Goal: Information Seeking & Learning: Learn about a topic

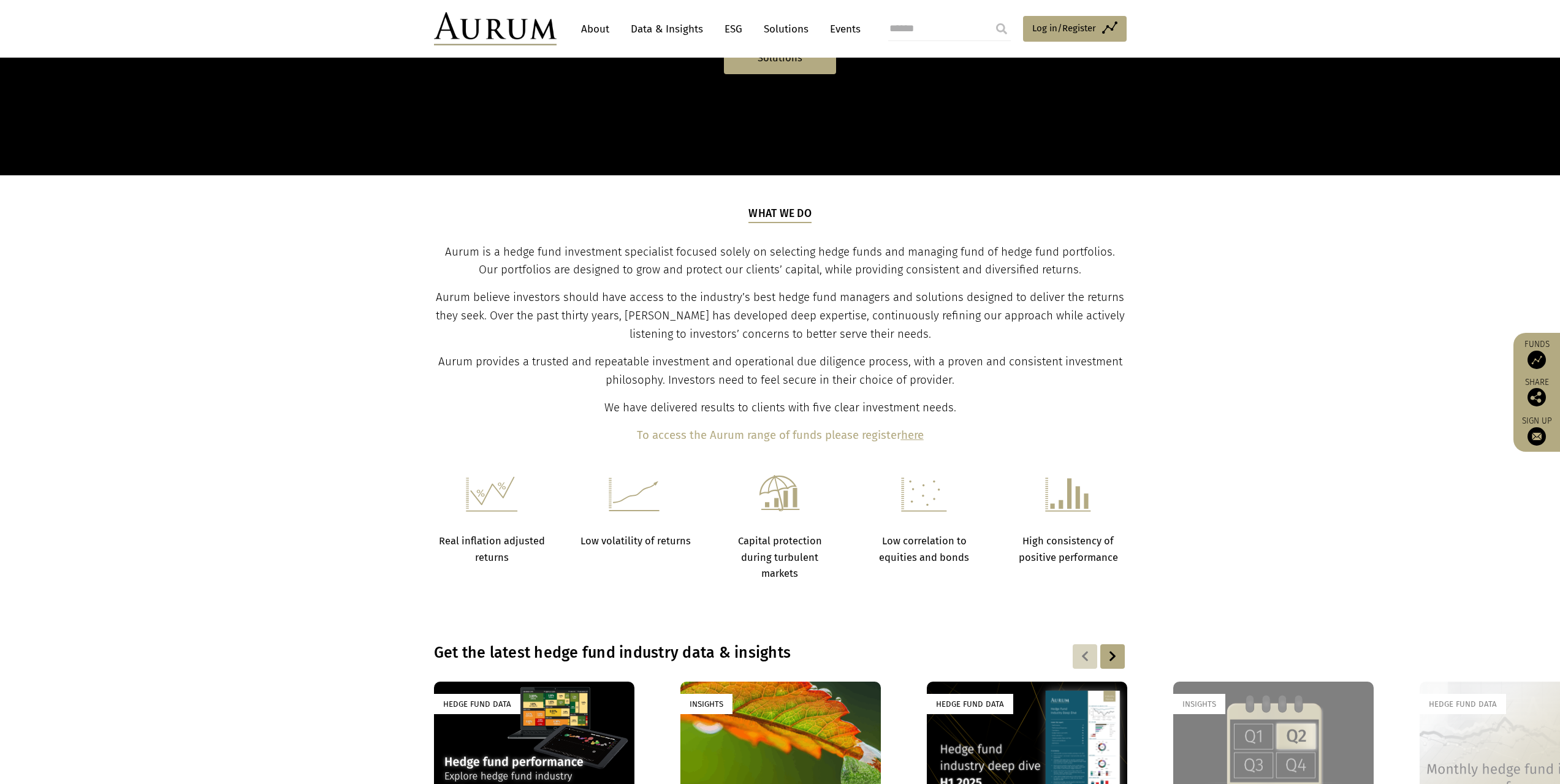
scroll to position [429, 0]
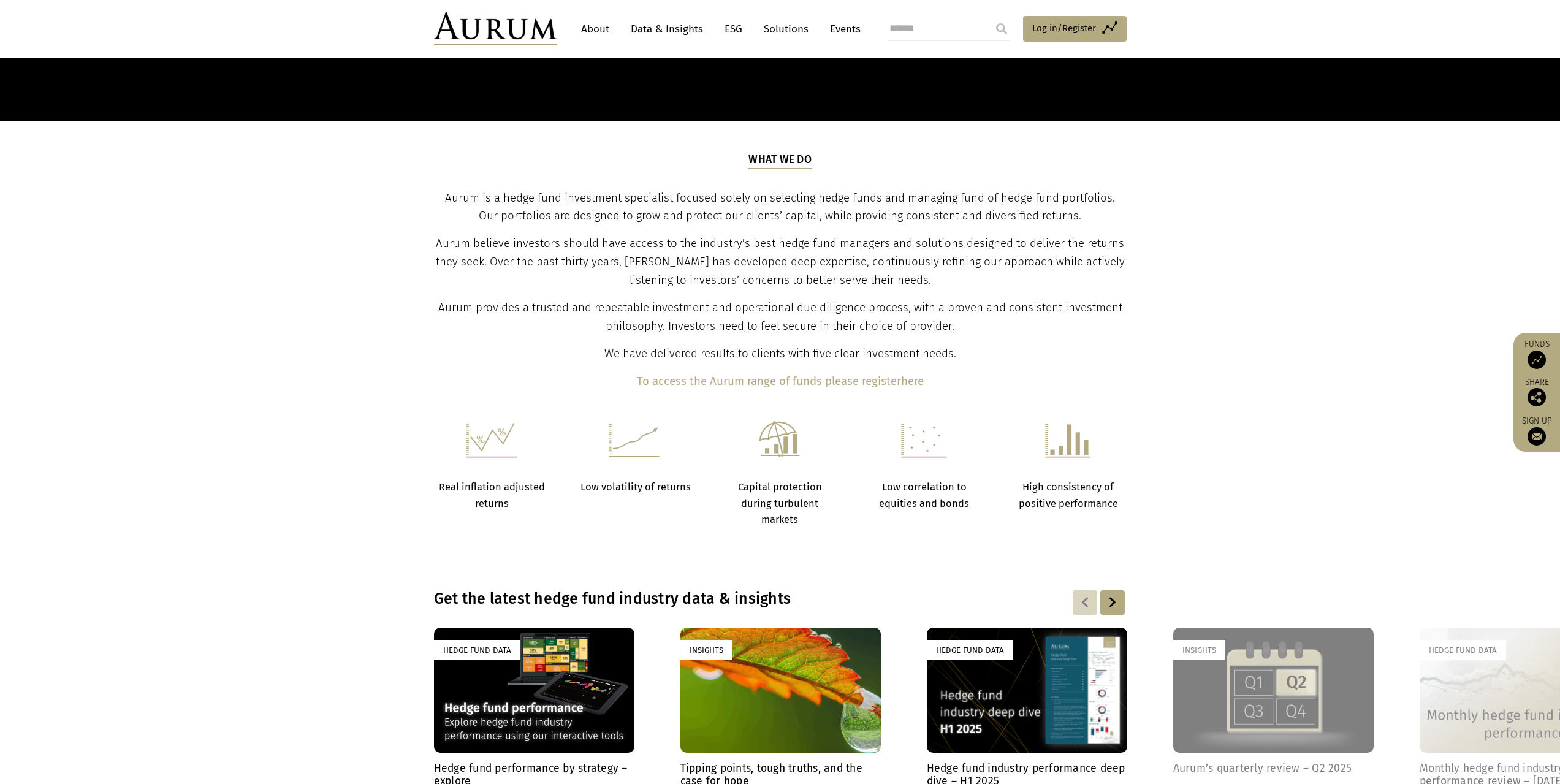
click at [1115, 597] on div at bounding box center [1112, 602] width 25 height 25
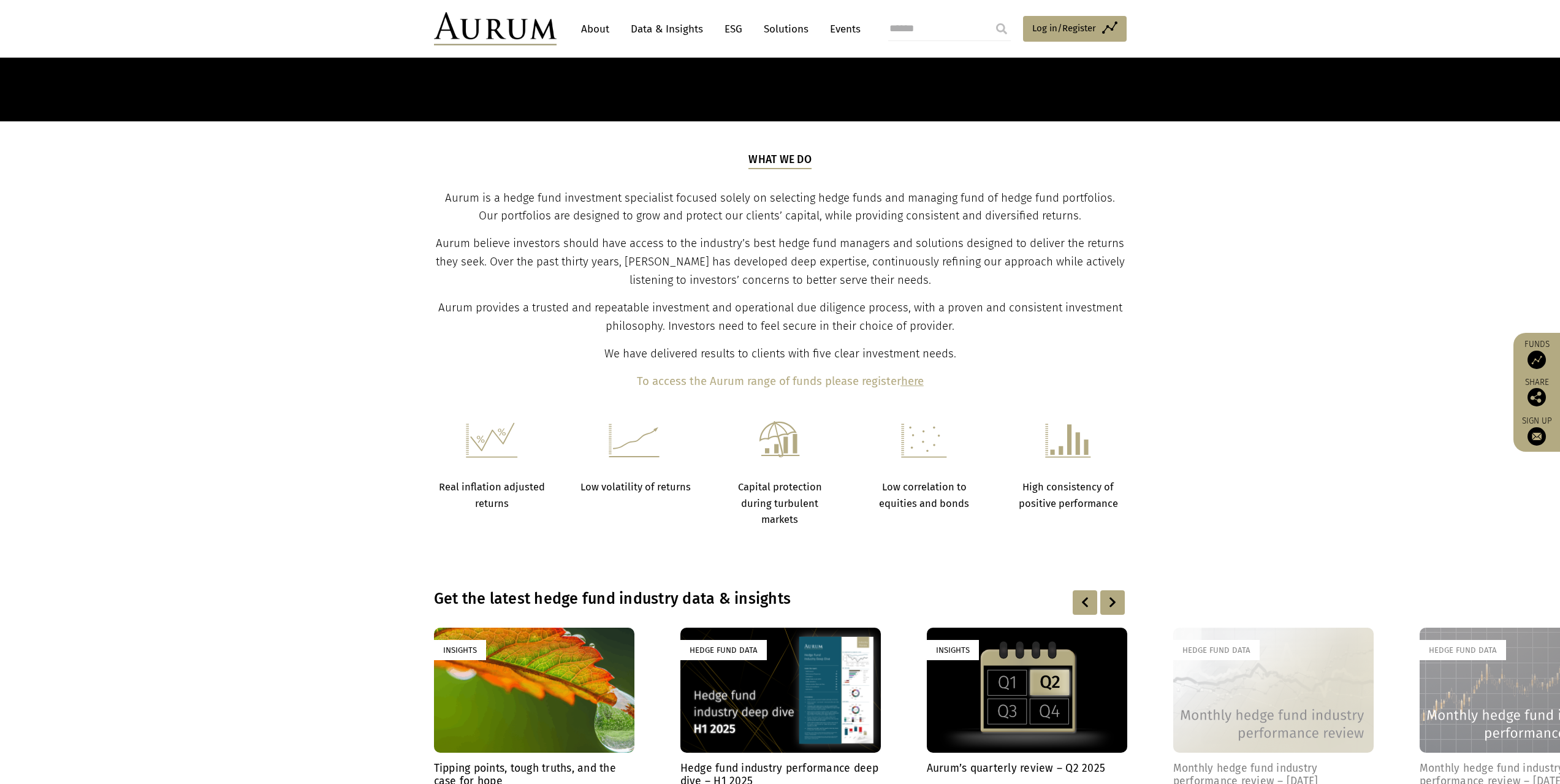
click at [1079, 603] on div at bounding box center [1085, 602] width 25 height 25
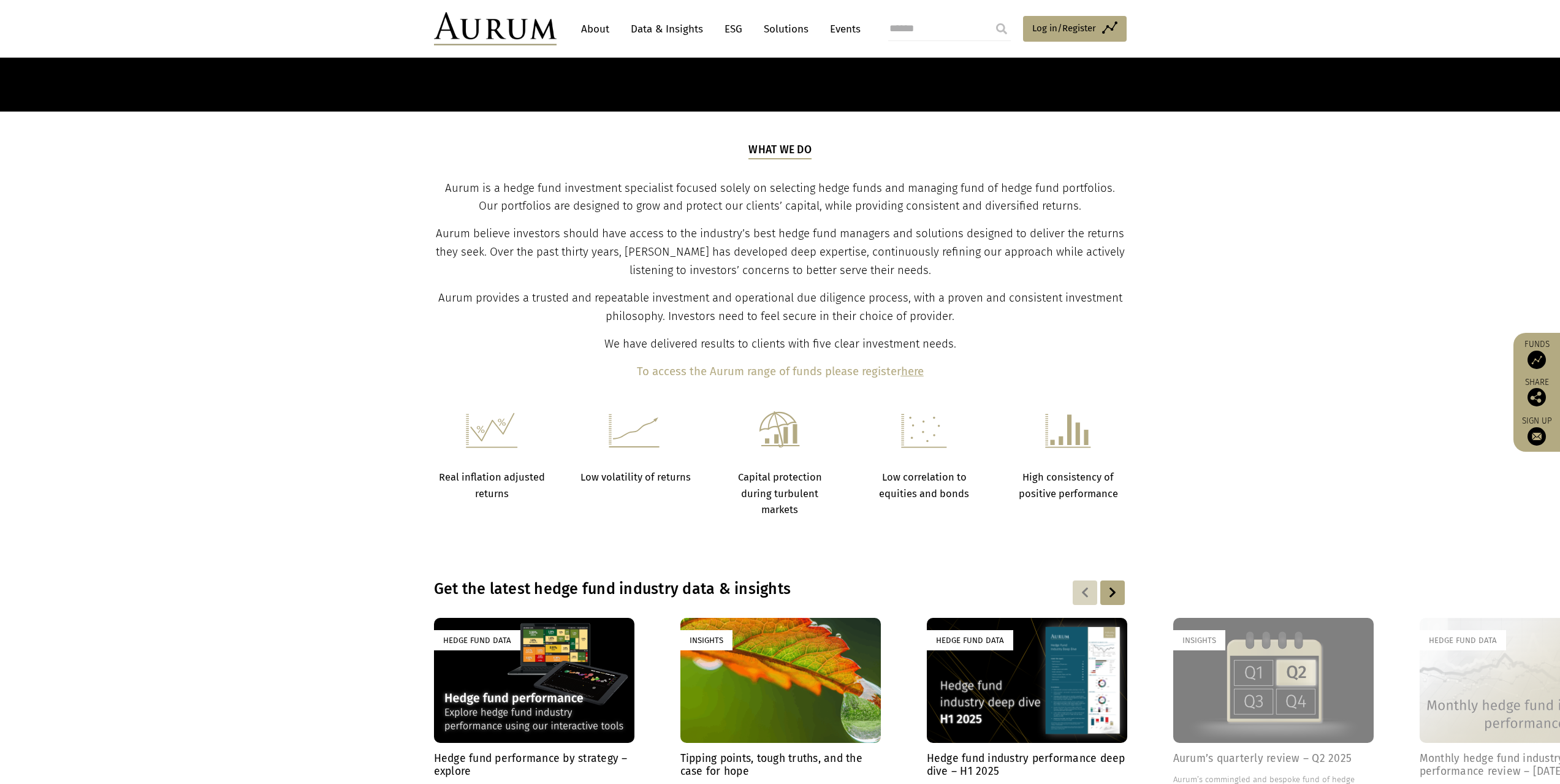
scroll to position [858, 0]
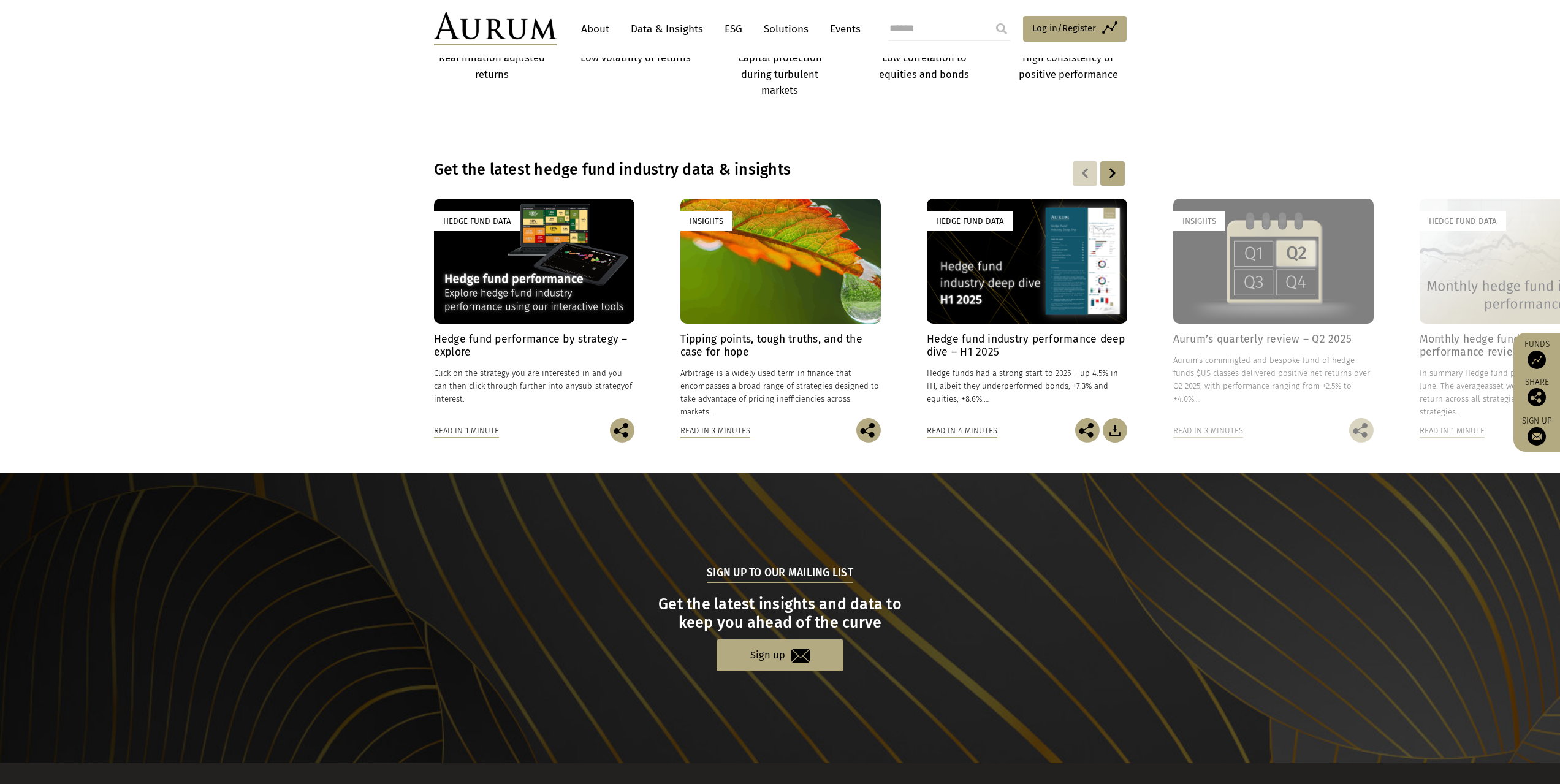
drag, startPoint x: 1460, startPoint y: 284, endPoint x: 1031, endPoint y: 280, distance: 429.0
click at [1115, 177] on div at bounding box center [1112, 173] width 25 height 25
click at [1111, 169] on div at bounding box center [1112, 173] width 25 height 25
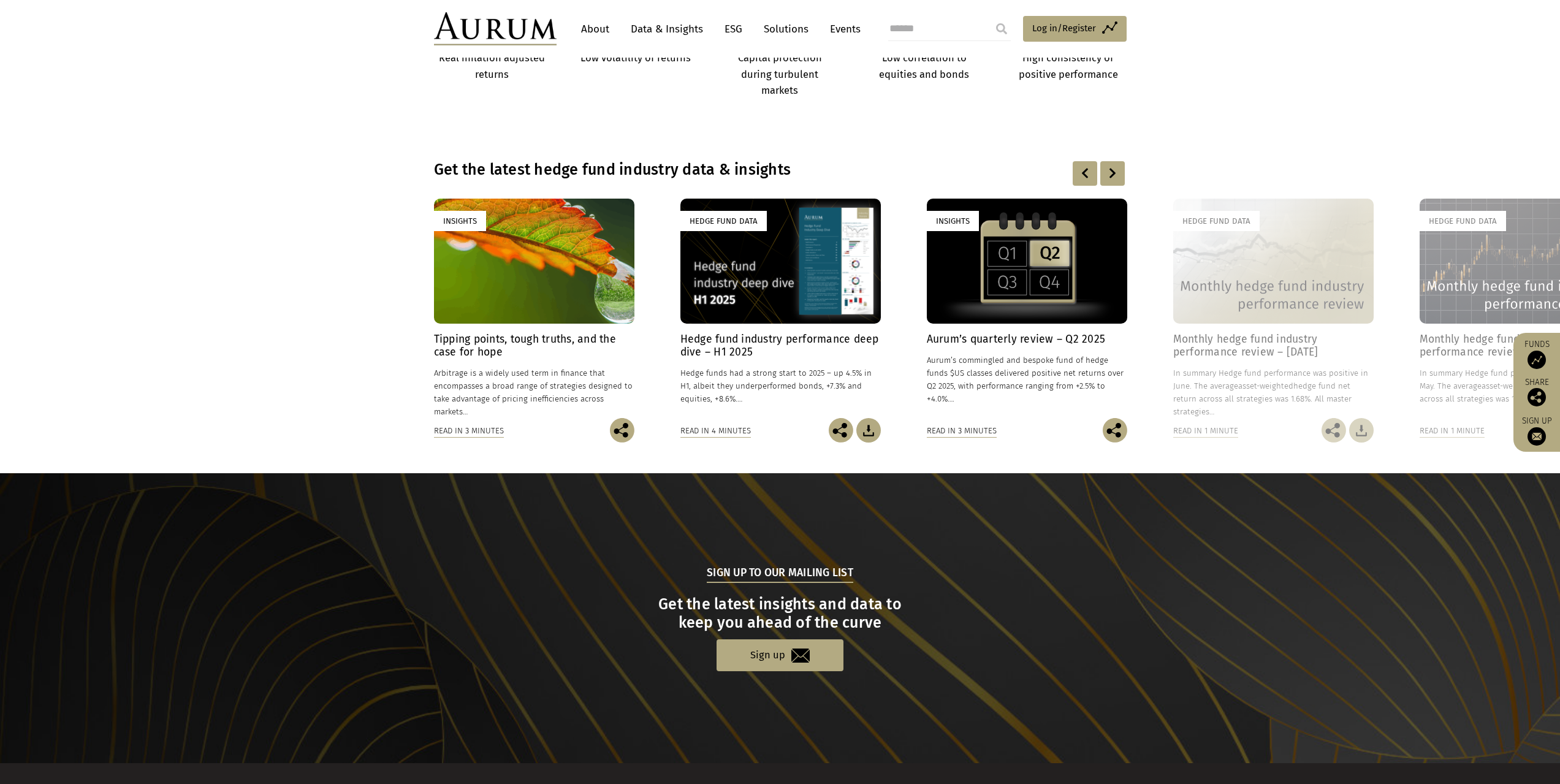
click at [1111, 169] on div at bounding box center [1112, 173] width 25 height 25
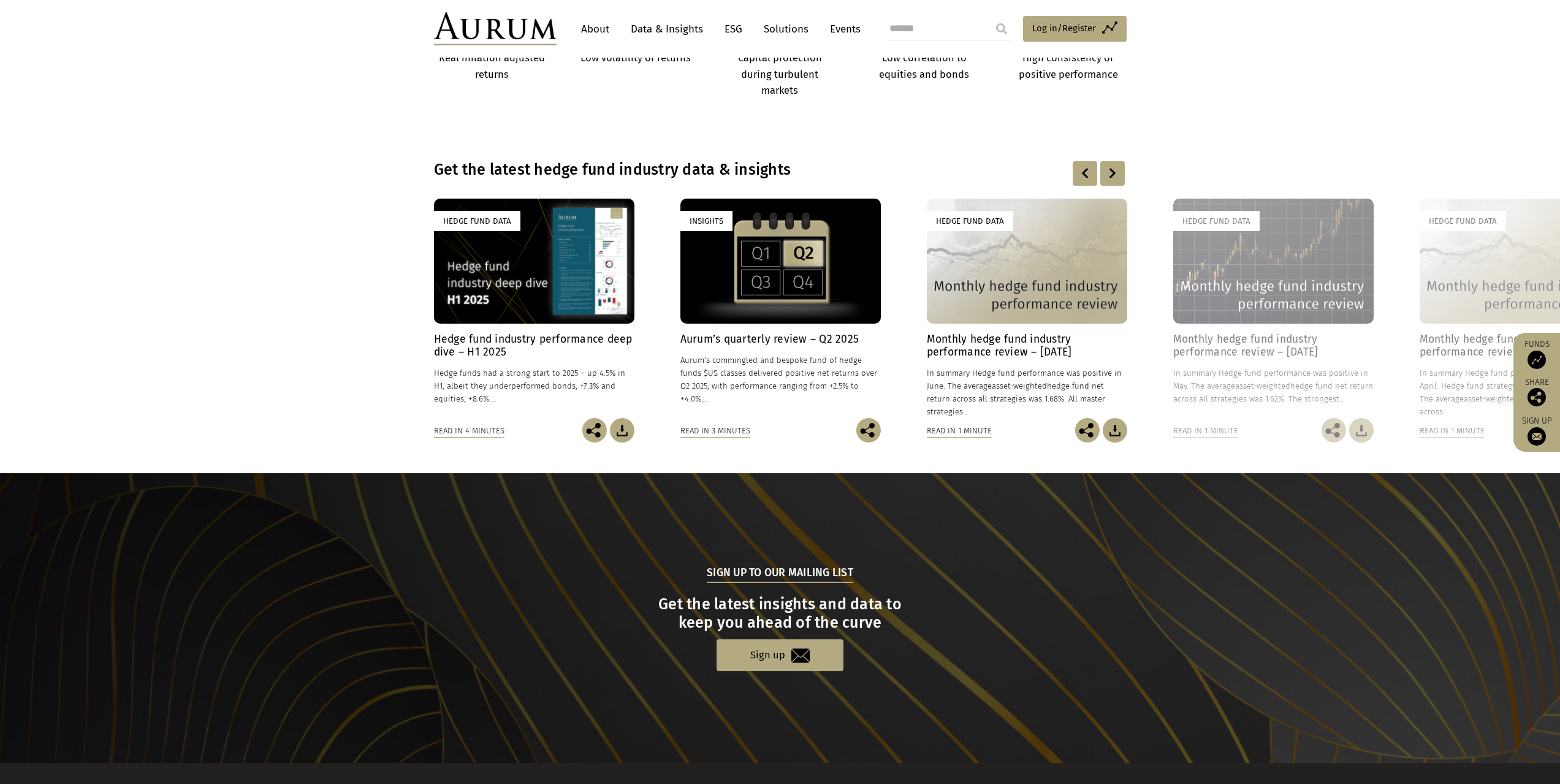
click at [1111, 169] on div at bounding box center [1112, 173] width 25 height 25
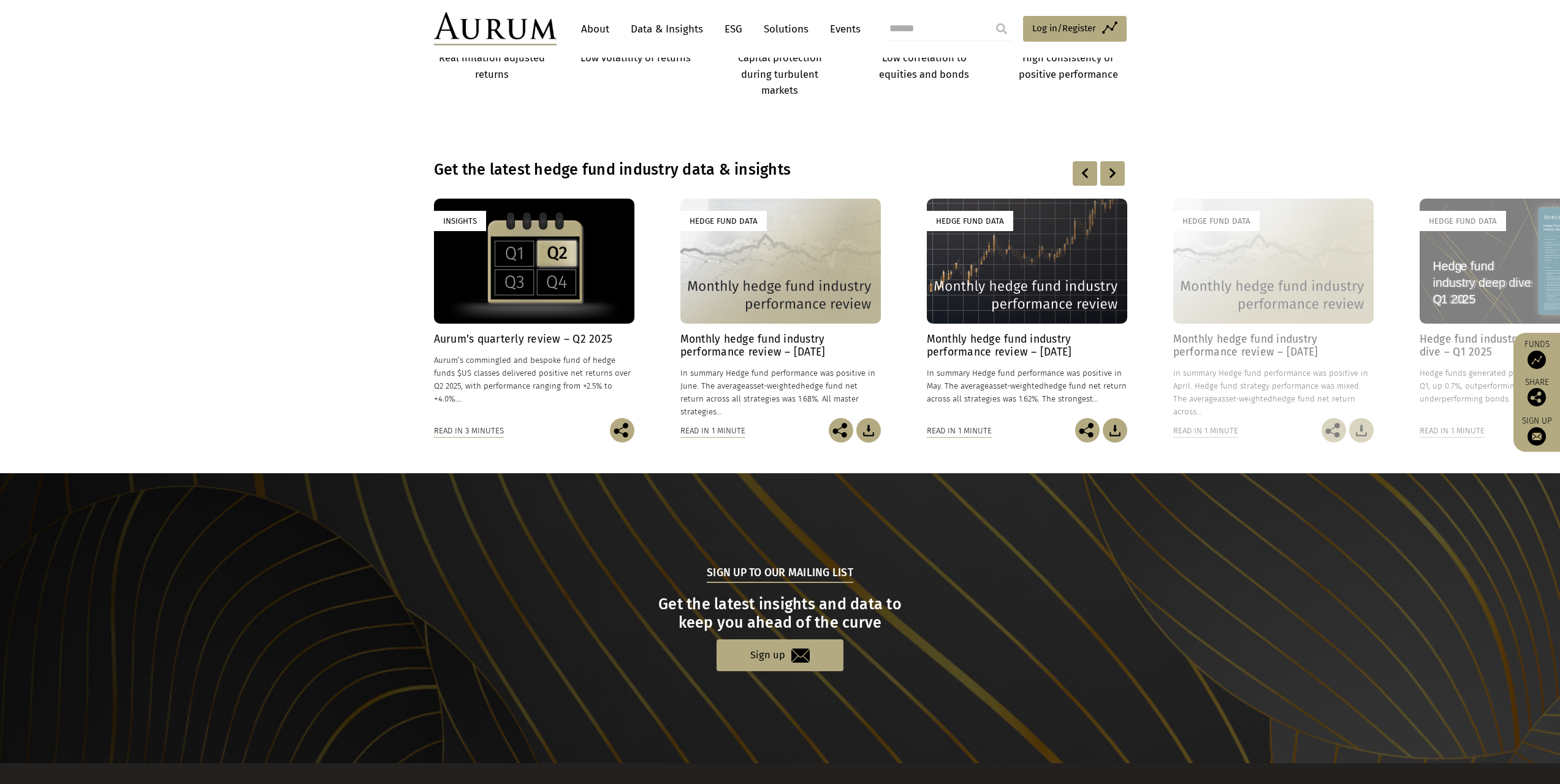
click at [1111, 169] on div at bounding box center [1112, 173] width 25 height 25
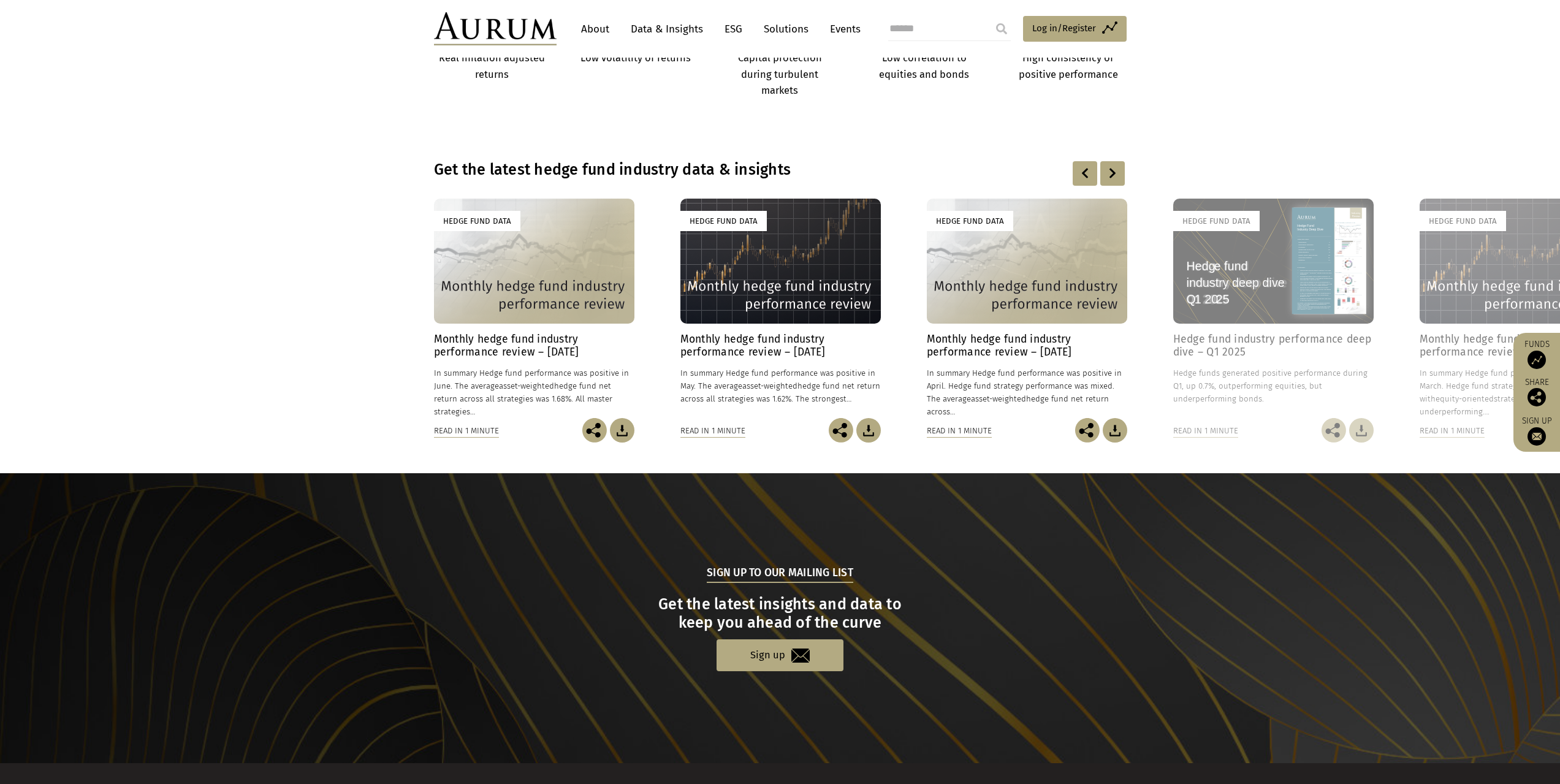
click at [561, 346] on h4 "Monthly hedge fund industry performance review – June 2025" at bounding box center [534, 346] width 201 height 26
click at [1059, 341] on h4 "Monthly hedge fund industry performance review – [DATE]" at bounding box center [1028, 346] width 201 height 26
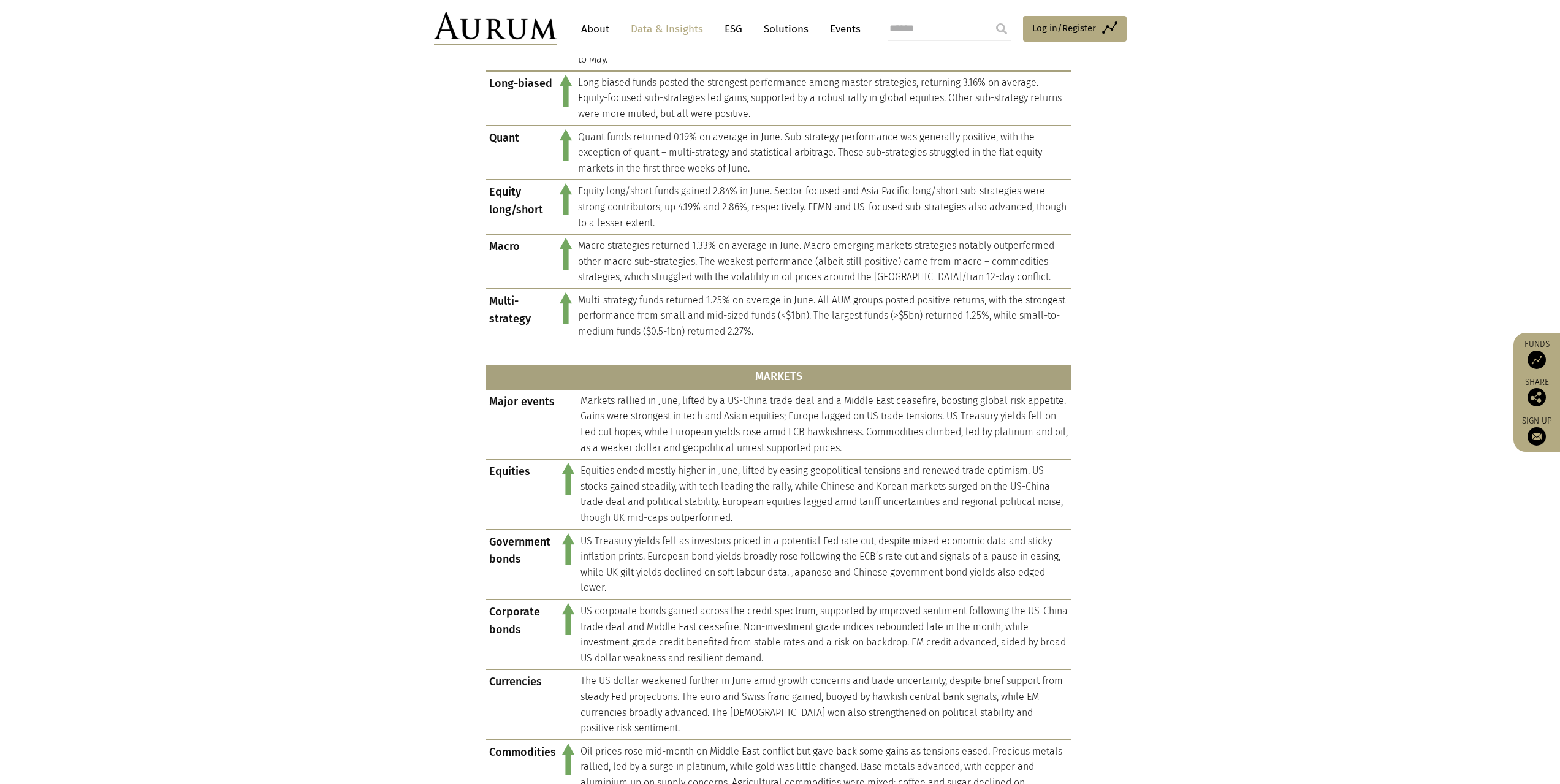
scroll to position [552, 0]
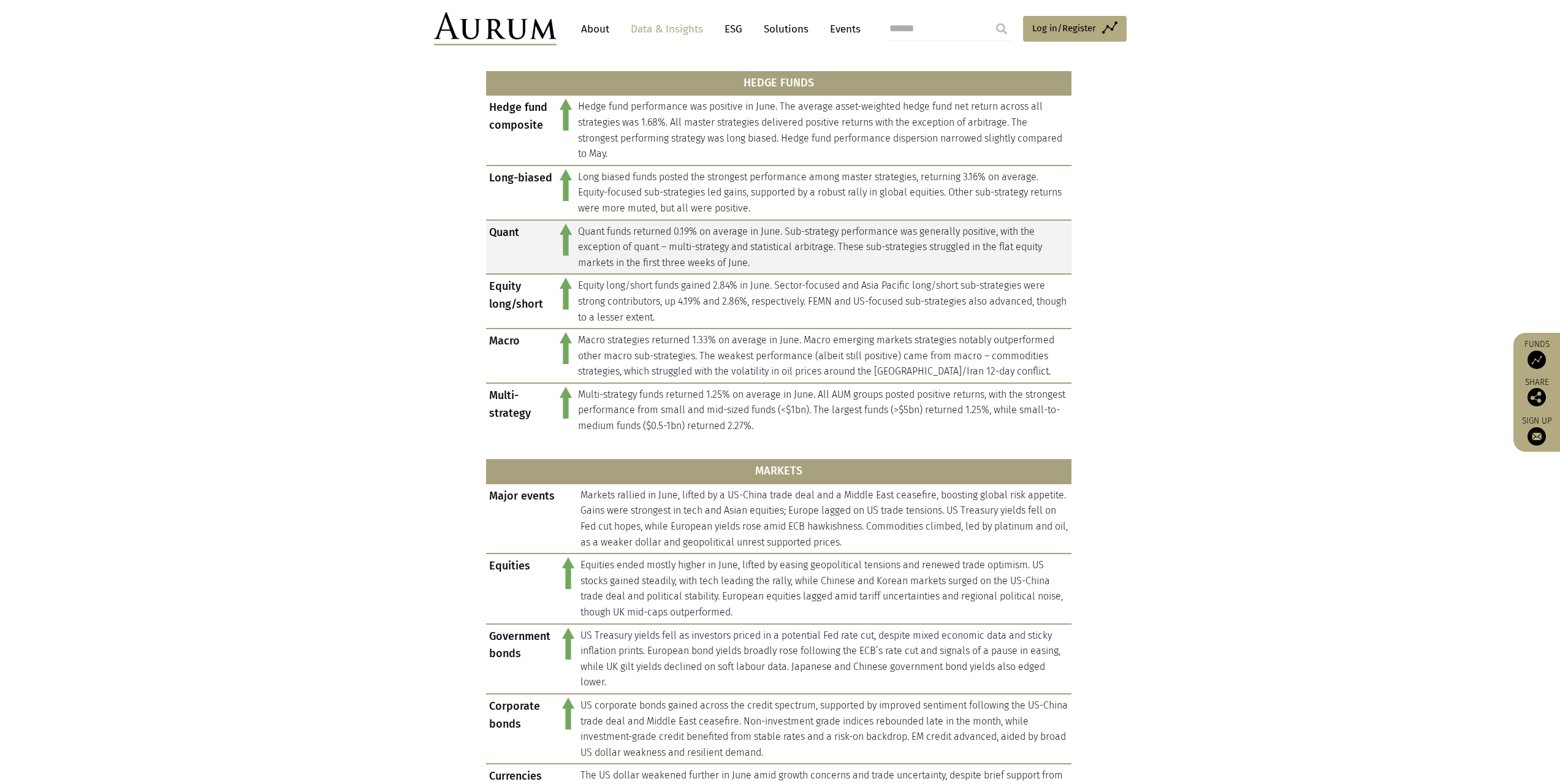
drag, startPoint x: 801, startPoint y: 266, endPoint x: 777, endPoint y: 259, distance: 25.0
click at [777, 259] on td "Quant funds returned 0.19% on average in June. Sub-strategy performance was gen…" at bounding box center [823, 247] width 497 height 55
drag, startPoint x: 742, startPoint y: 239, endPoint x: 765, endPoint y: 256, distance: 28.6
click at [765, 256] on td "Quant funds returned 0.19% on average in June. Sub-strategy performance was gen…" at bounding box center [823, 247] width 497 height 55
click at [770, 263] on td "Quant funds returned 0.19% on average in June. Sub-strategy performance was gen…" at bounding box center [823, 247] width 497 height 55
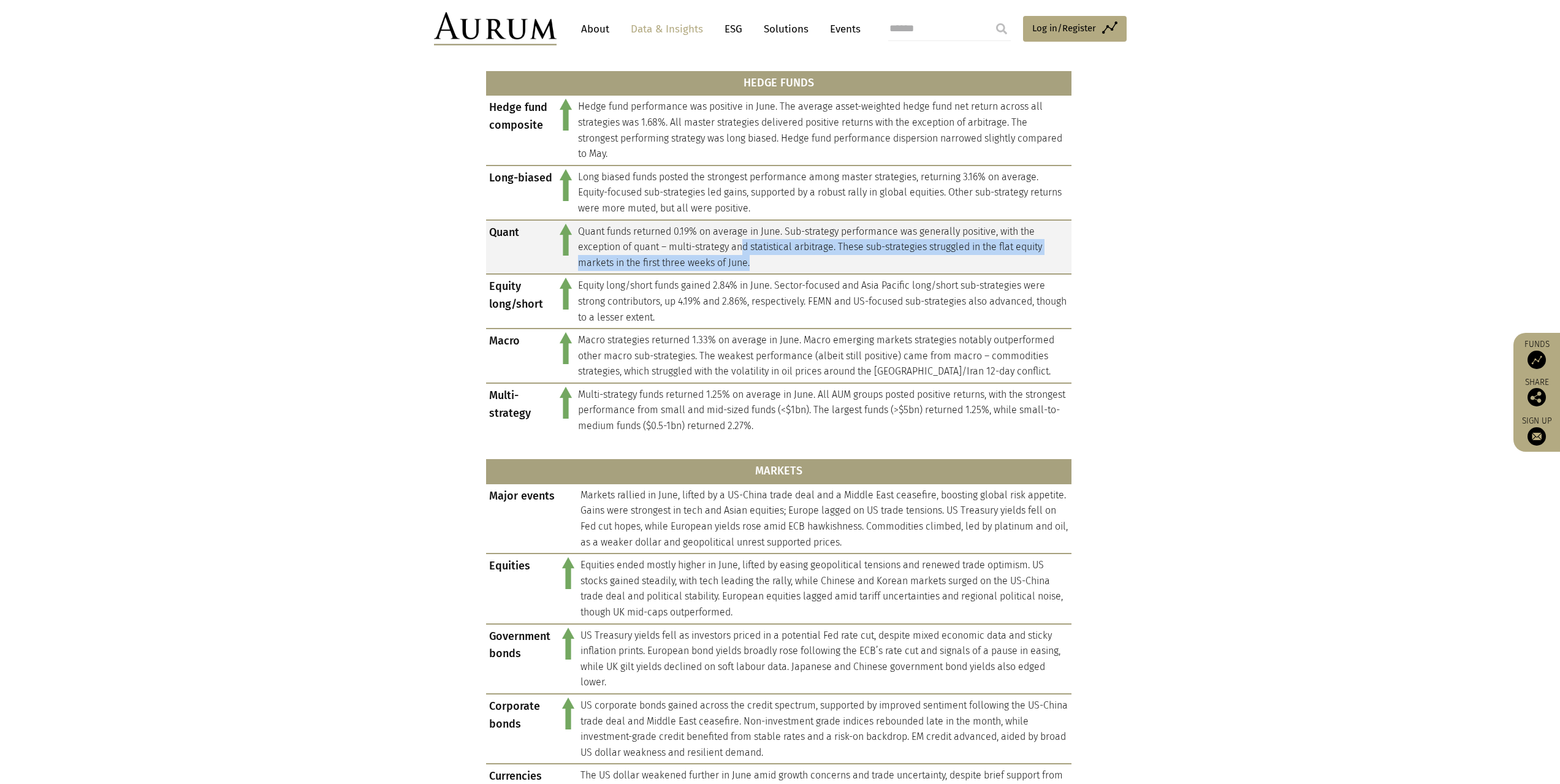
click at [737, 258] on td "Quant funds returned 0.19% on average in June. Sub-strategy performance was gen…" at bounding box center [823, 247] width 497 height 55
drag, startPoint x: 751, startPoint y: 263, endPoint x: 738, endPoint y: 255, distance: 15.3
click at [734, 255] on td "Quant funds returned 0.19% on average in June. Sub-strategy performance was gen…" at bounding box center [823, 247] width 497 height 55
click at [738, 255] on td "Quant funds returned 0.19% on average in June. Sub-strategy performance was gen…" at bounding box center [823, 247] width 497 height 55
drag, startPoint x: 739, startPoint y: 255, endPoint x: 726, endPoint y: 254, distance: 13.0
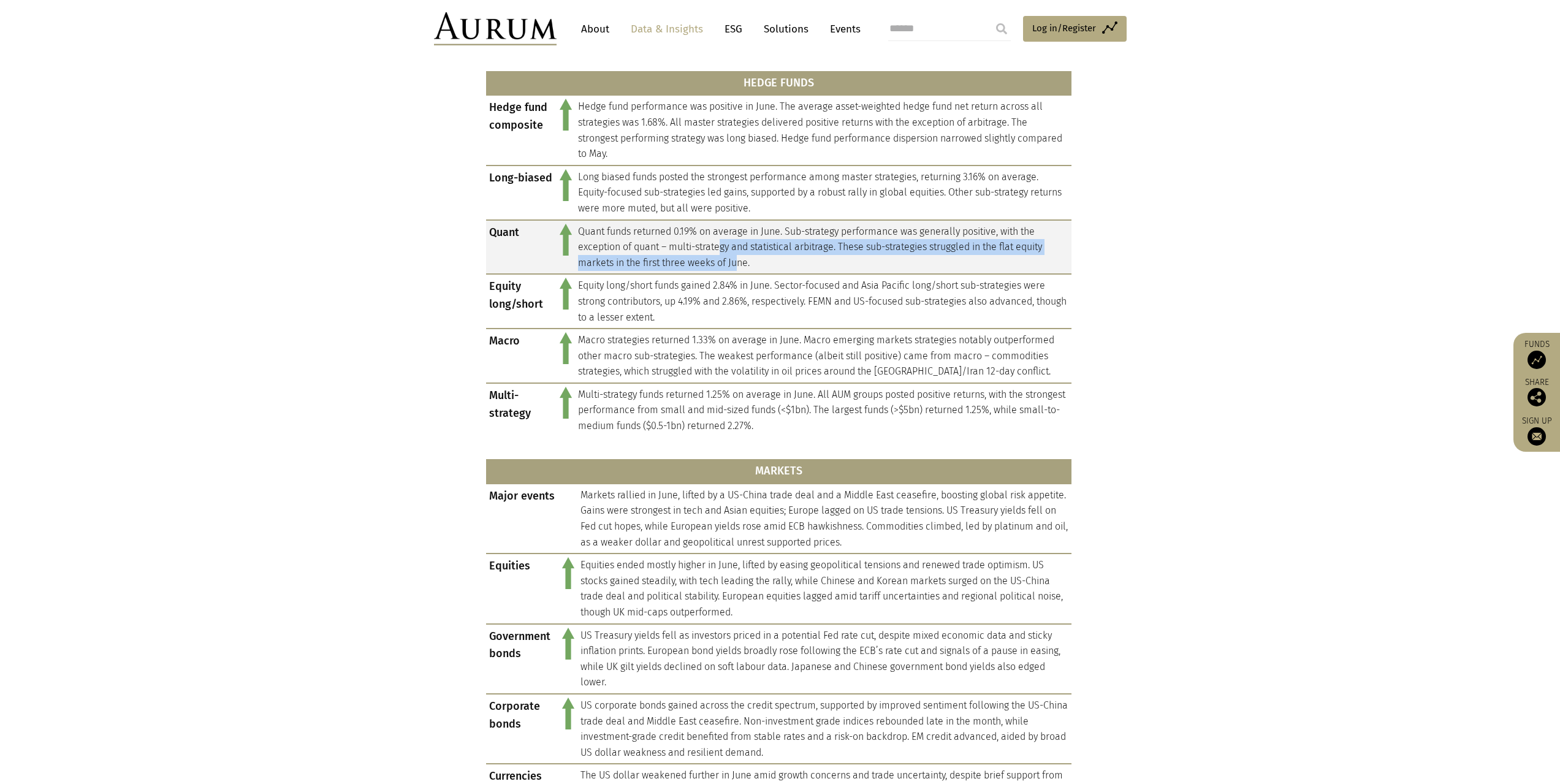
click at [722, 253] on td "Quant funds returned 0.19% on average in June. Sub-strategy performance was gen…" at bounding box center [823, 247] width 497 height 55
click at [726, 254] on td "Quant funds returned 0.19% on average in June. Sub-strategy performance was gen…" at bounding box center [823, 247] width 497 height 55
drag, startPoint x: 755, startPoint y: 261, endPoint x: 752, endPoint y: 250, distance: 11.4
click at [746, 250] on td "Quant funds returned 0.19% on average in June. Sub-strategy performance was gen…" at bounding box center [823, 247] width 497 height 55
click at [752, 250] on td "Quant funds returned 0.19% on average in June. Sub-strategy performance was gen…" at bounding box center [823, 247] width 497 height 55
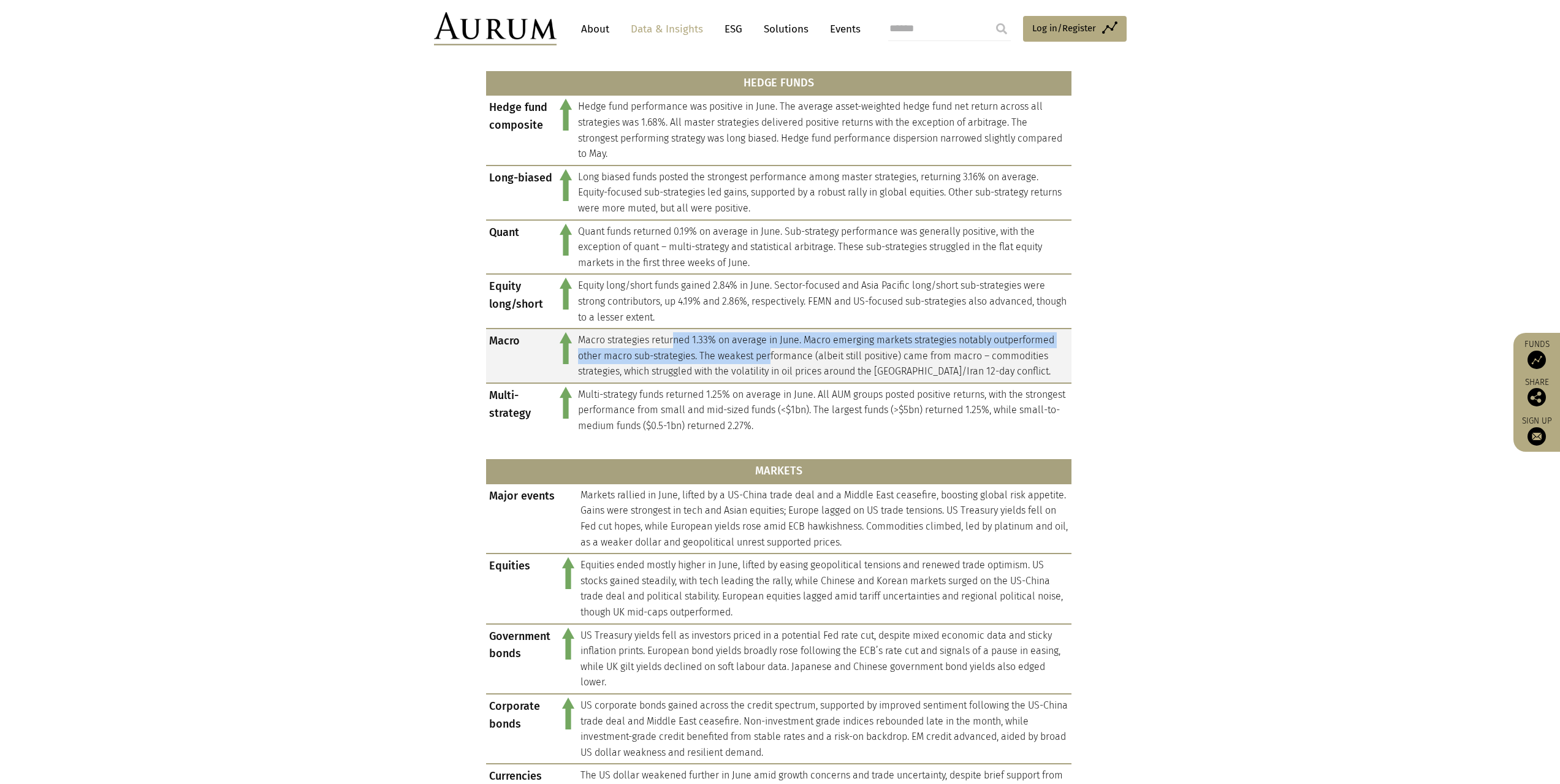
drag, startPoint x: 709, startPoint y: 352, endPoint x: 780, endPoint y: 358, distance: 71.3
click at [779, 358] on td "Macro strategies returned 1.33% on average in June. Macro emerging markets stra…" at bounding box center [823, 356] width 497 height 55
click at [781, 358] on td "Macro strategies returned 1.33% on average in June. Macro emerging markets stra…" at bounding box center [823, 356] width 497 height 55
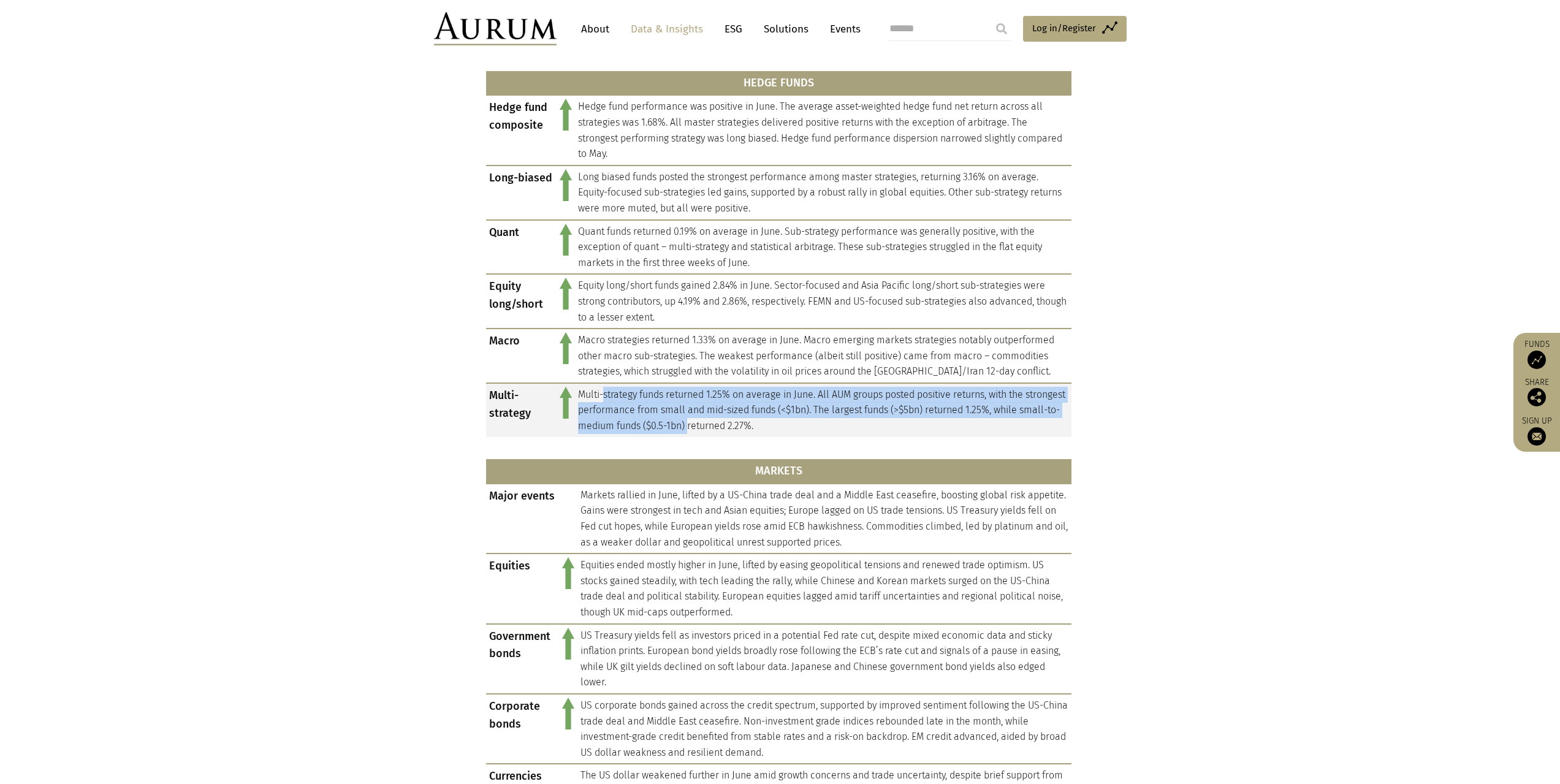
drag, startPoint x: 604, startPoint y: 394, endPoint x: 730, endPoint y: 420, distance: 128.7
click at [730, 420] on td "Multi-strategy funds returned 1.25% on average in June. All AUM groups posted p…" at bounding box center [823, 409] width 497 height 54
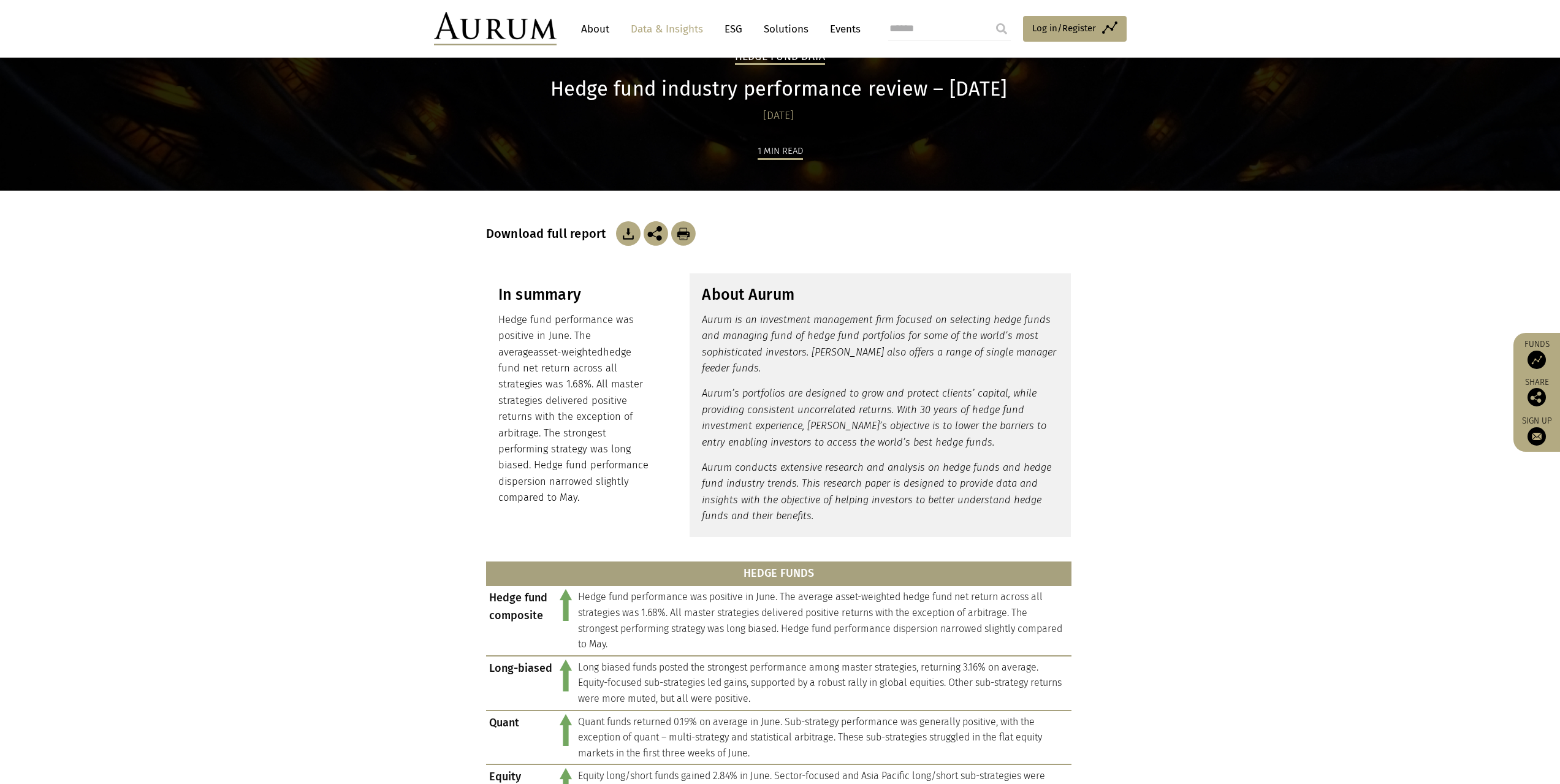
scroll to position [0, 0]
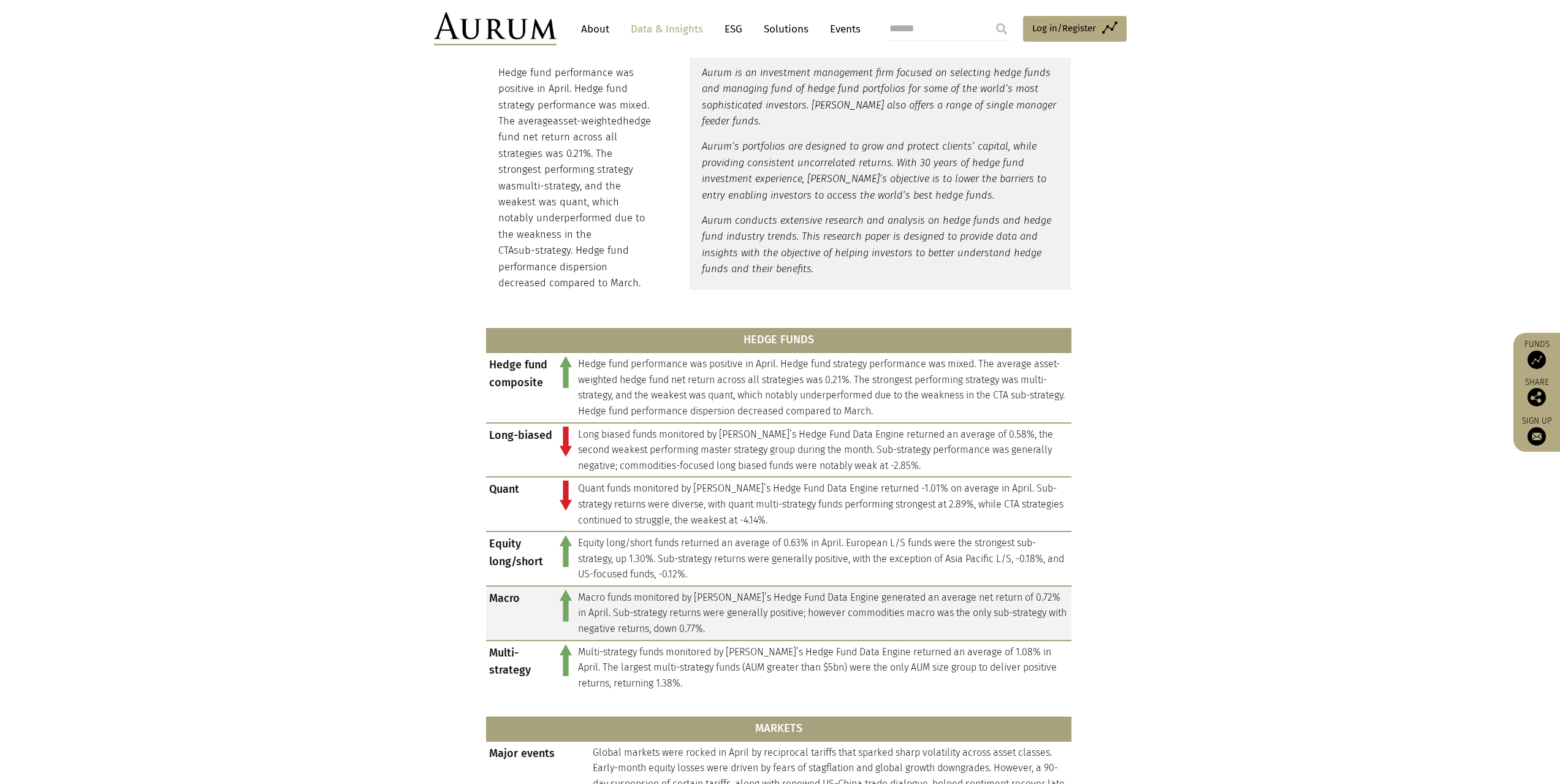
scroll to position [367, 0]
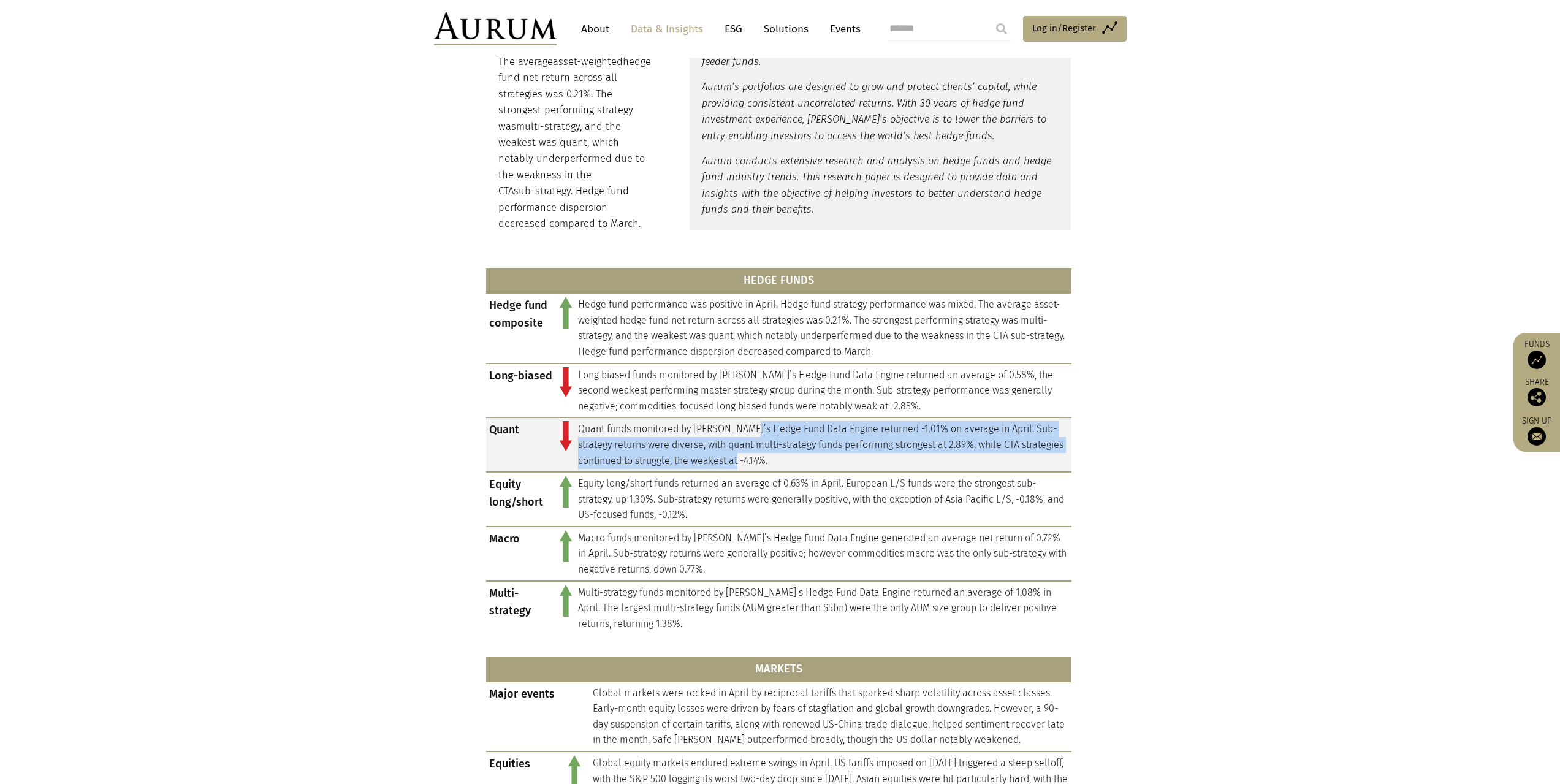
drag, startPoint x: 805, startPoint y: 454, endPoint x: 762, endPoint y: 428, distance: 50.2
click at [762, 427] on td "Quant funds monitored by Aurum’s Hedge Fund Data Engine returned -1.01% on aver…" at bounding box center [823, 445] width 497 height 55
click at [762, 428] on td "Quant funds monitored by Aurum’s Hedge Fund Data Engine returned -1.01% on aver…" at bounding box center [823, 445] width 497 height 55
